Goal: Task Accomplishment & Management: Complete application form

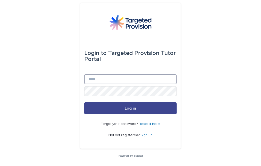
type input "**********"
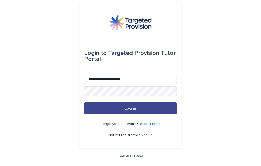
click at [162, 108] on button "Log in" at bounding box center [130, 108] width 92 height 12
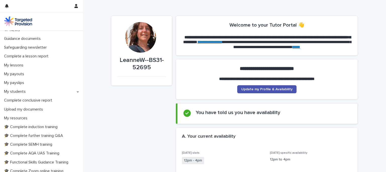
scroll to position [37, 0]
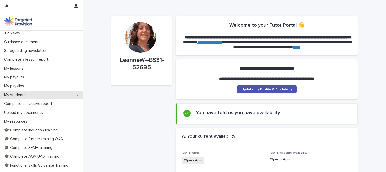
click at [46, 95] on div "My students" at bounding box center [41, 95] width 83 height 9
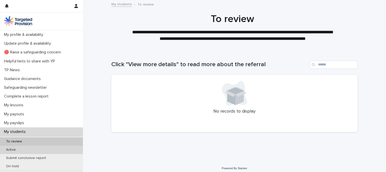
click at [42, 149] on div "Active" at bounding box center [41, 150] width 83 height 8
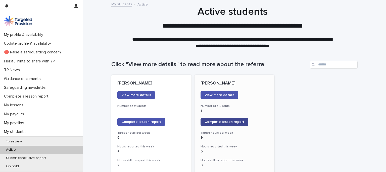
click at [221, 124] on link "Complete lesson report" at bounding box center [224, 122] width 48 height 8
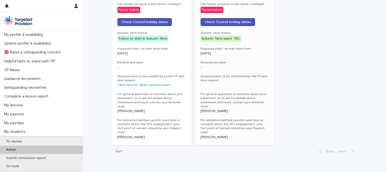
scroll to position [296, 0]
